Goal: Check status

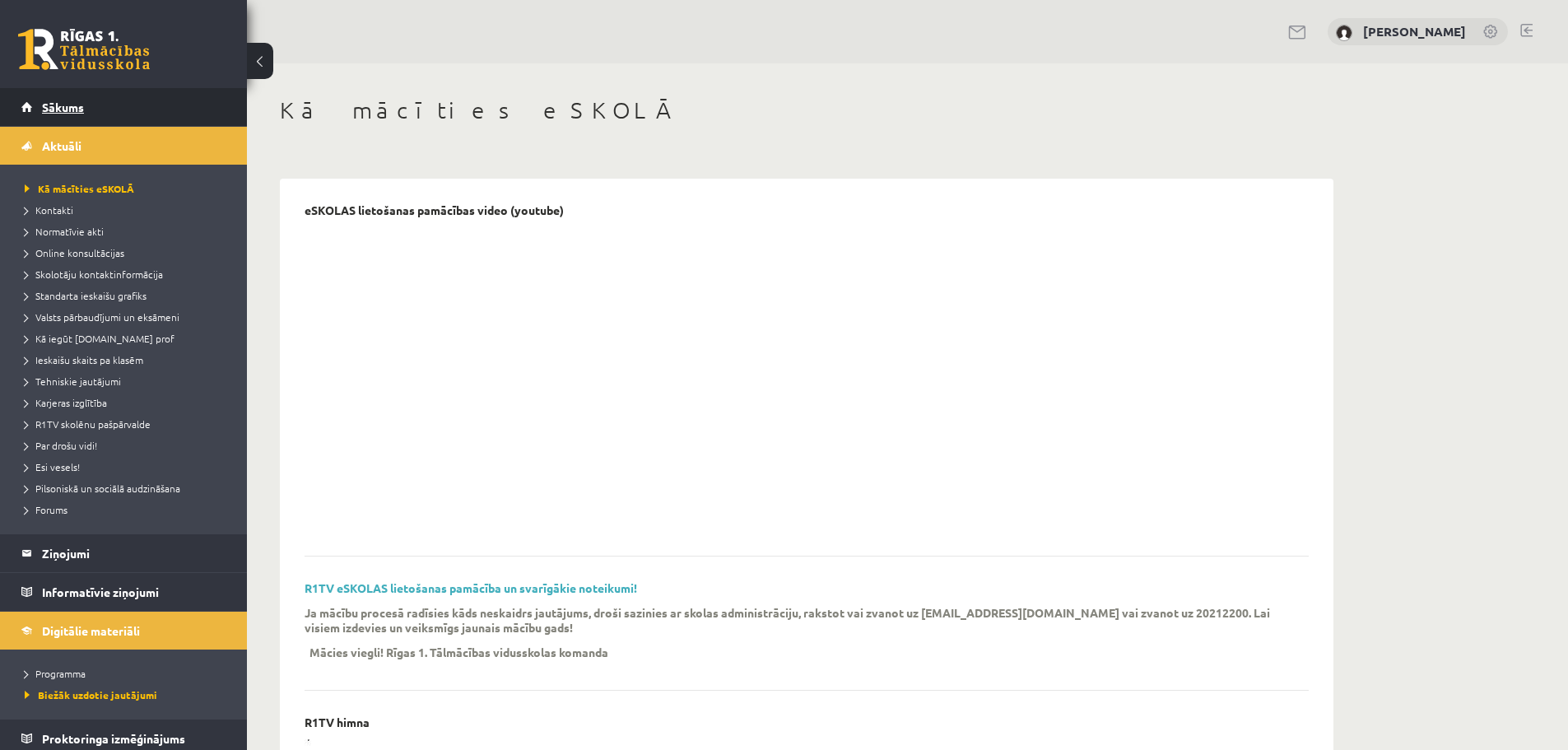
click at [61, 105] on span "Sākums" at bounding box center [63, 107] width 42 height 15
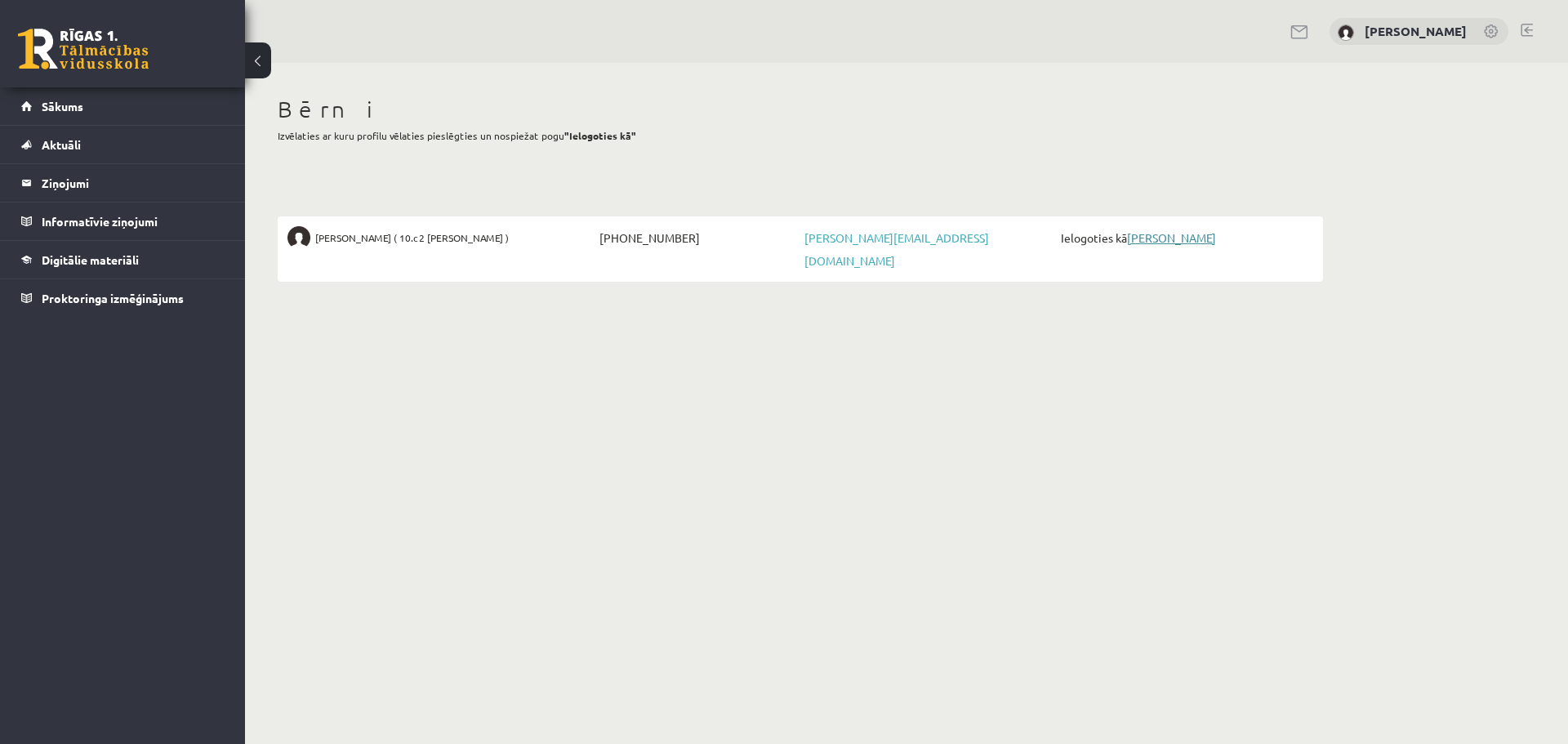
click at [1198, 241] on link "[PERSON_NAME]" at bounding box center [1171, 237] width 89 height 15
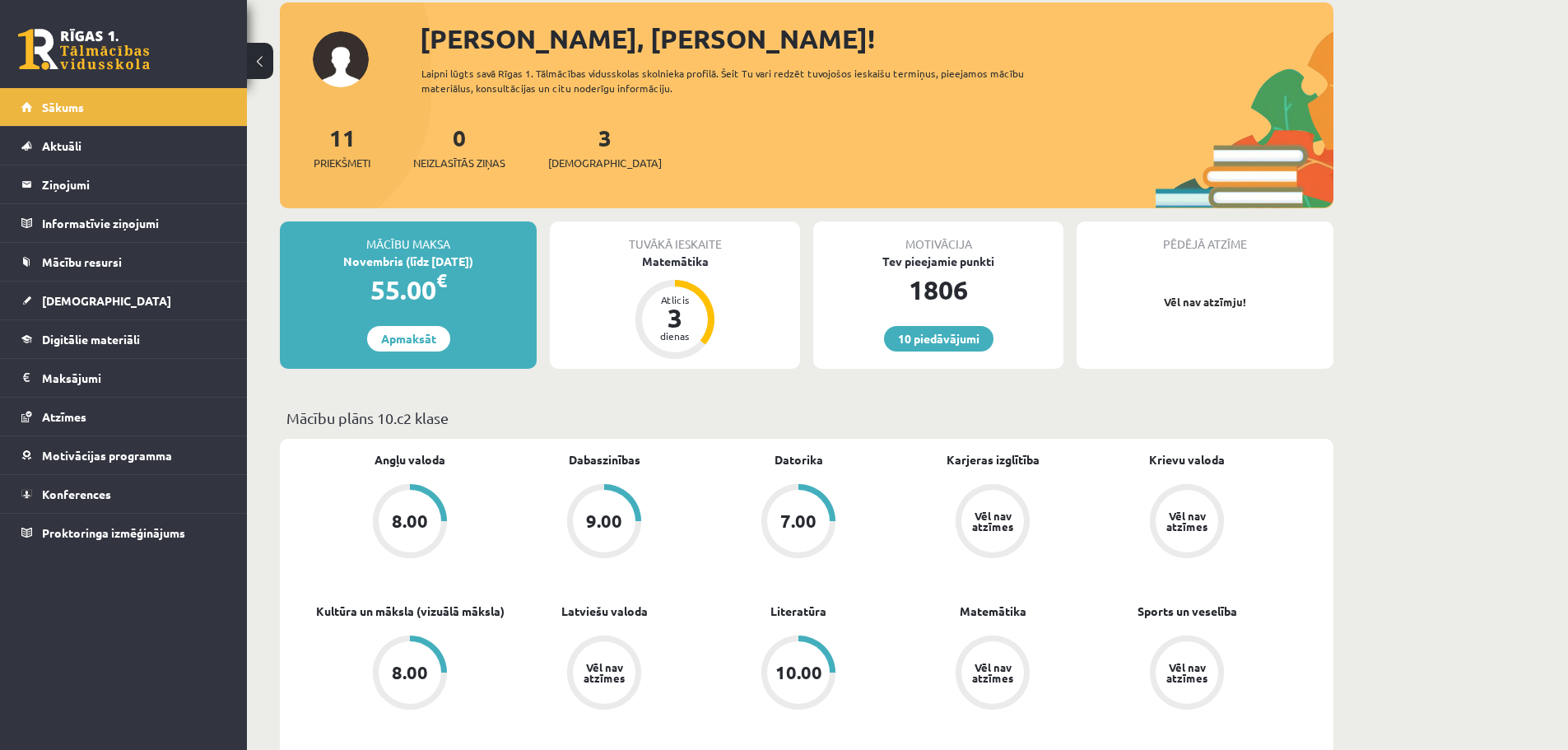
scroll to position [165, 0]
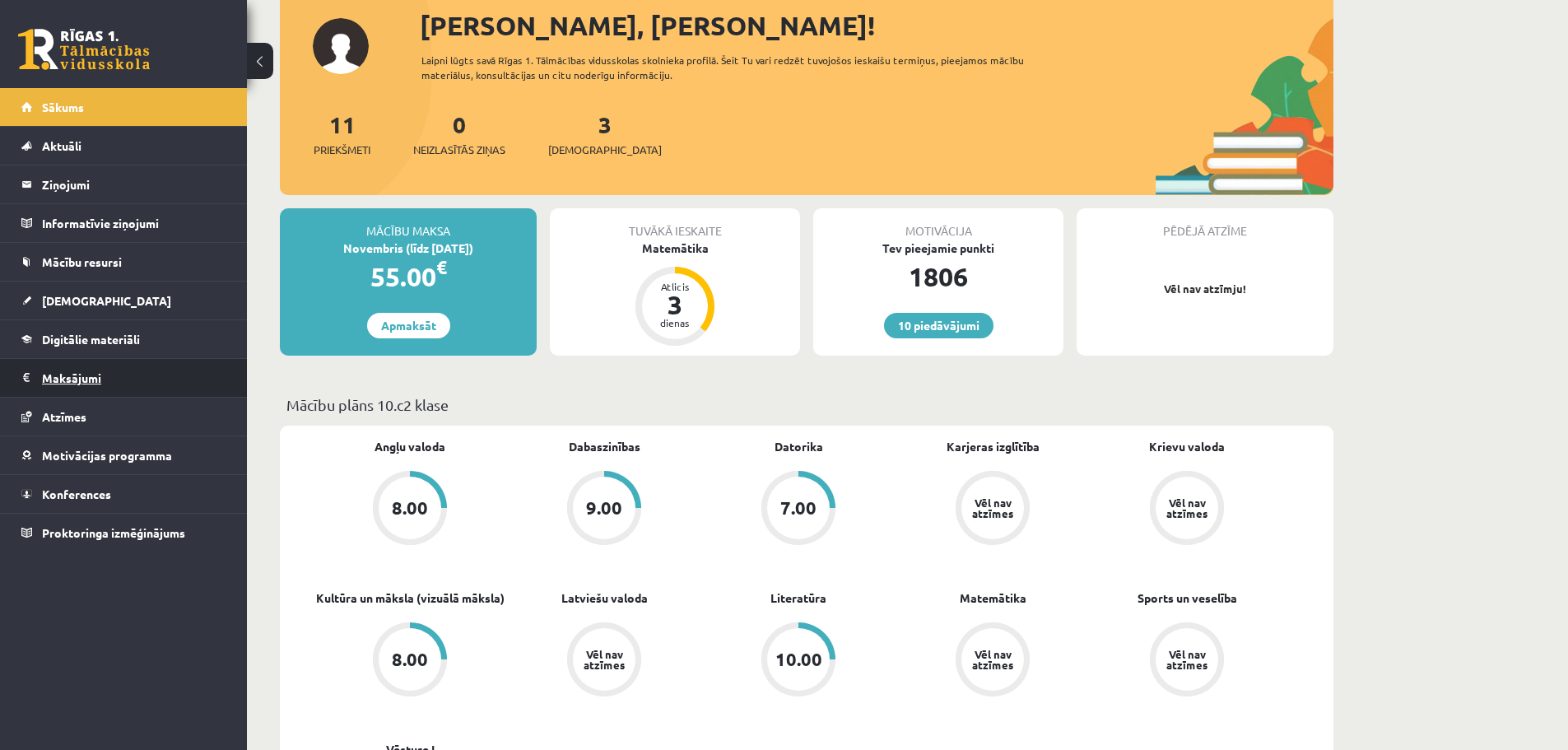
click at [64, 383] on legend "Maksājumi 0" at bounding box center [134, 378] width 184 height 38
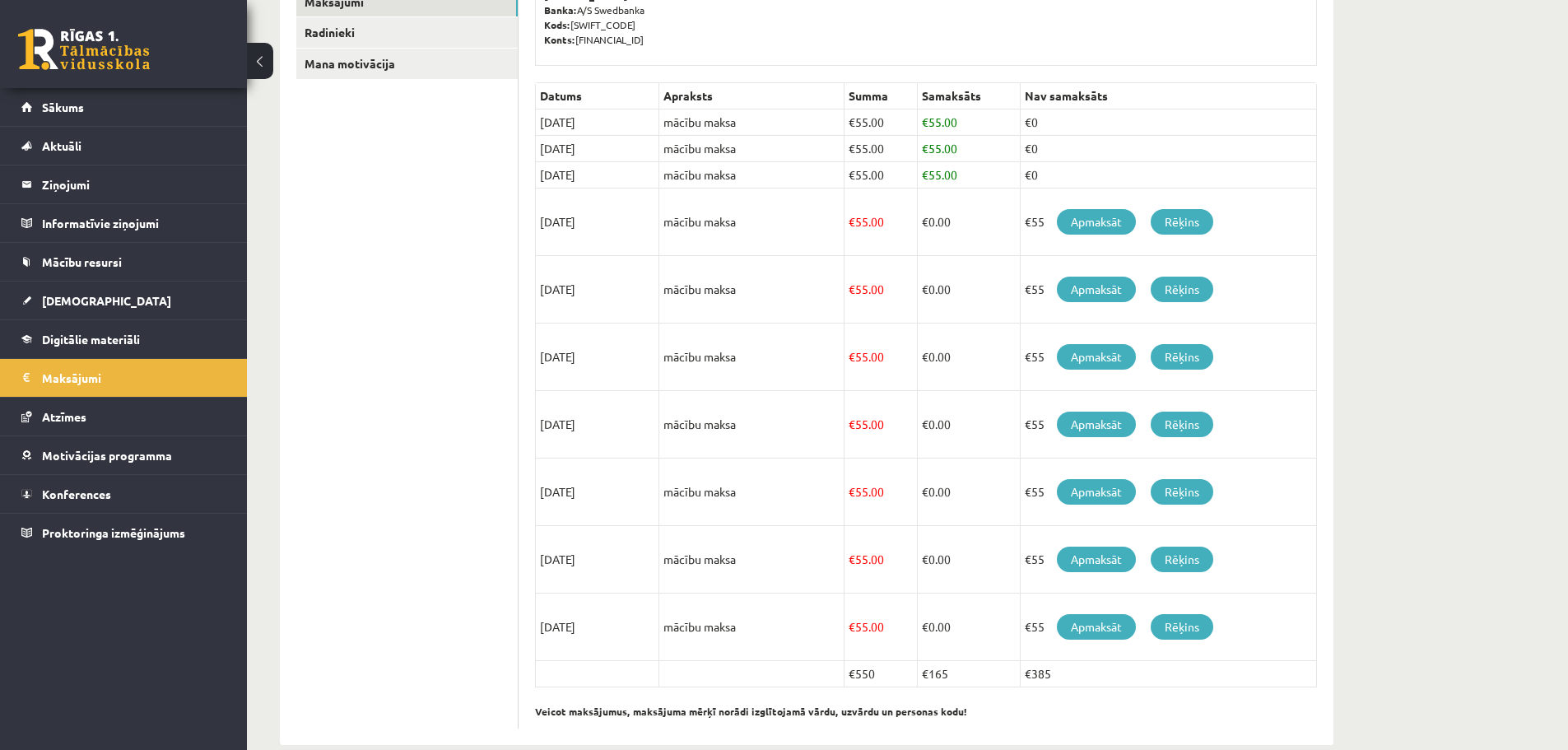
scroll to position [393, 0]
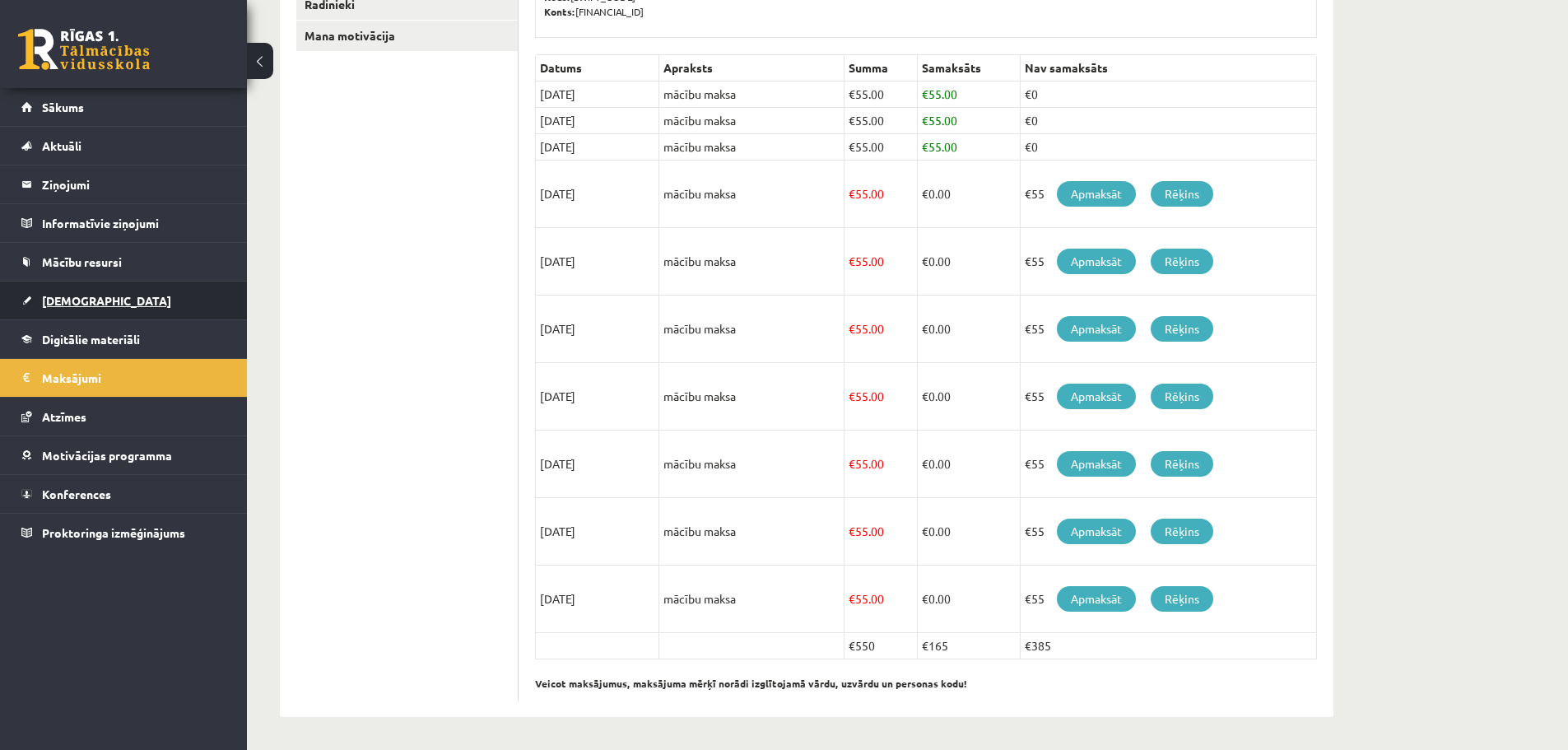
click at [83, 294] on span "Ieskaites" at bounding box center [106, 301] width 129 height 15
